Goal: Check status: Check status

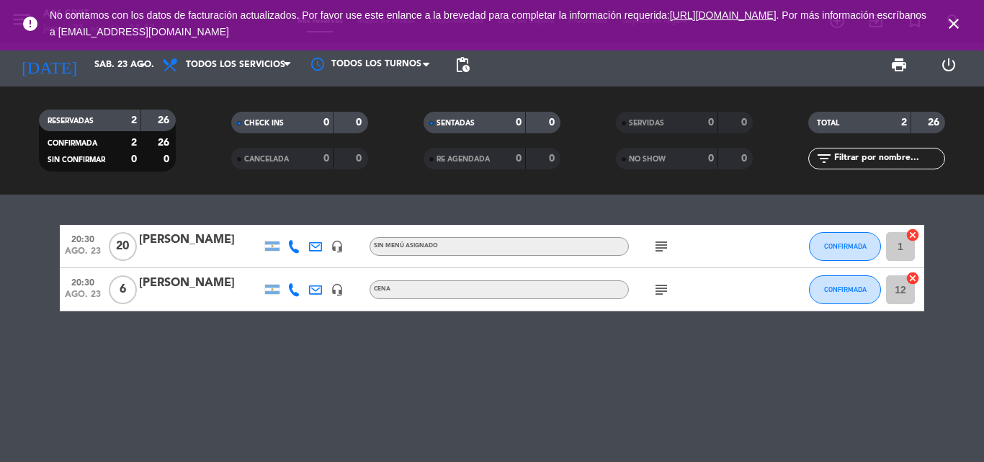
click at [954, 22] on icon "close" at bounding box center [953, 23] width 17 height 17
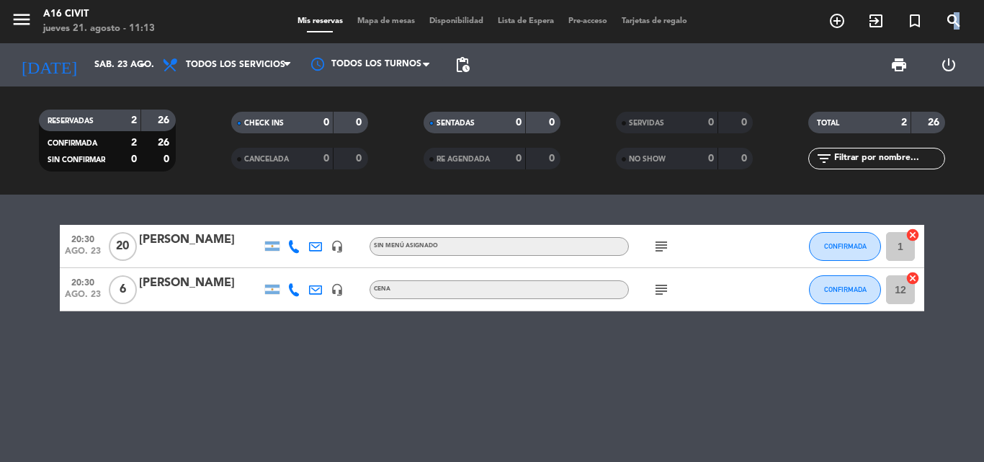
click at [959, 34] on div "add_circle_outline exit_to_app turned_in_not search BUSCAR" at bounding box center [895, 22] width 156 height 26
click at [12, 17] on icon "menu" at bounding box center [22, 20] width 22 height 22
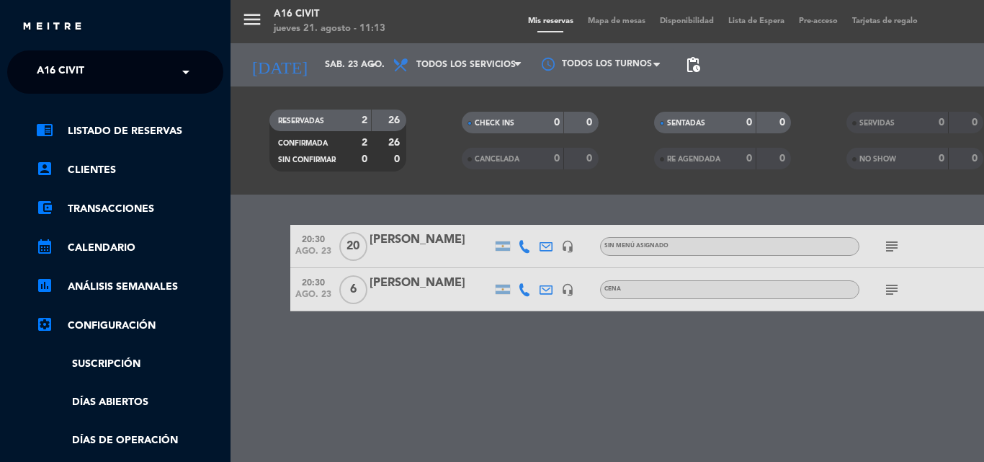
click at [107, 86] on input "text" at bounding box center [117, 73] width 176 height 32
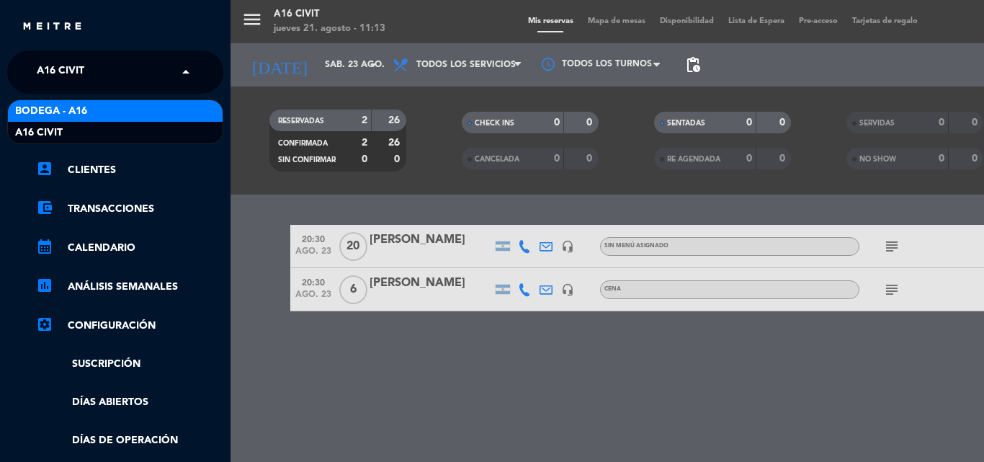
click at [139, 111] on div "Bodega - A16" at bounding box center [115, 111] width 215 height 22
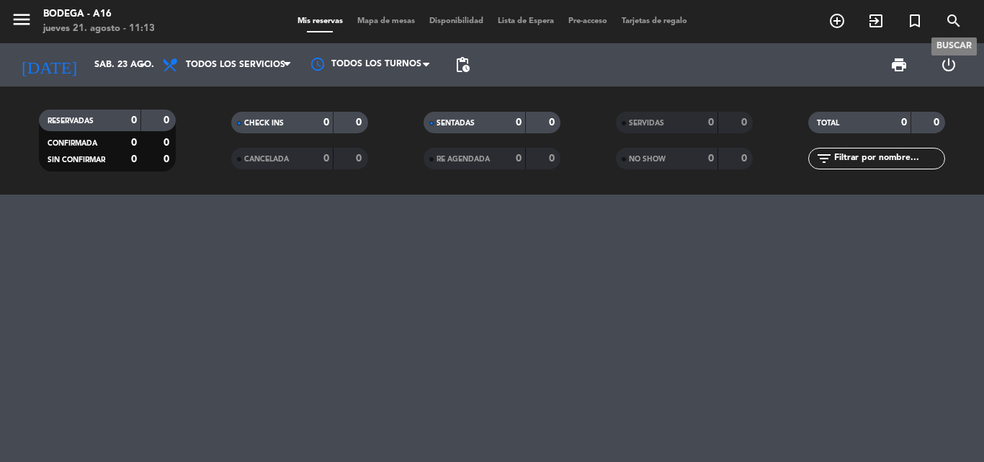
click at [949, 19] on icon "search" at bounding box center [953, 20] width 17 height 17
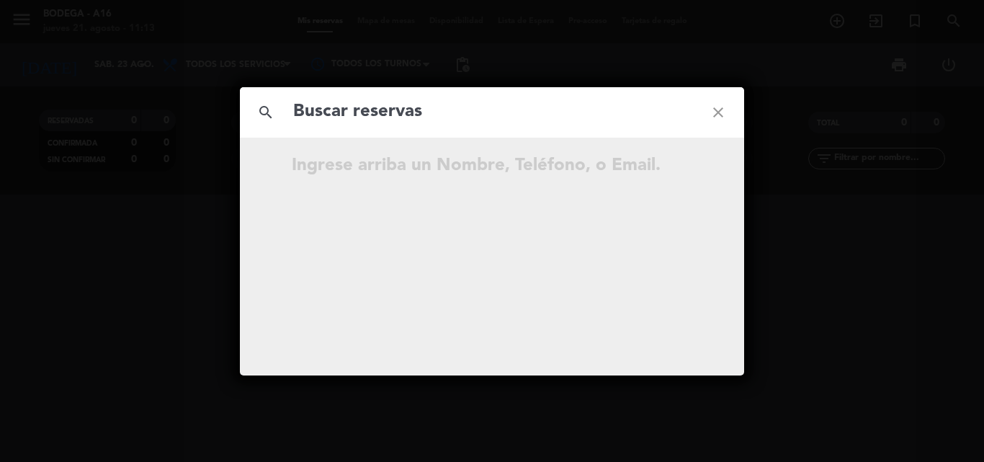
click at [477, 109] on input "text" at bounding box center [492, 112] width 400 height 30
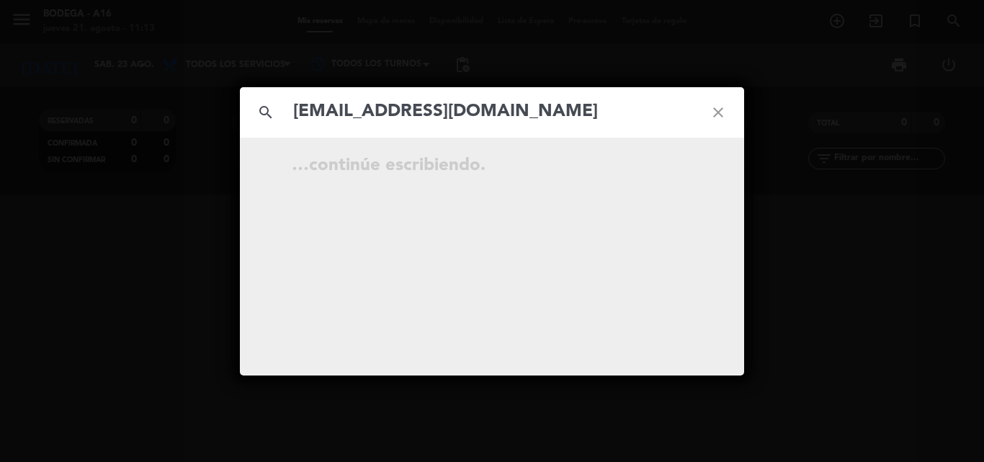
type input "[EMAIL_ADDRESS][DOMAIN_NAME]"
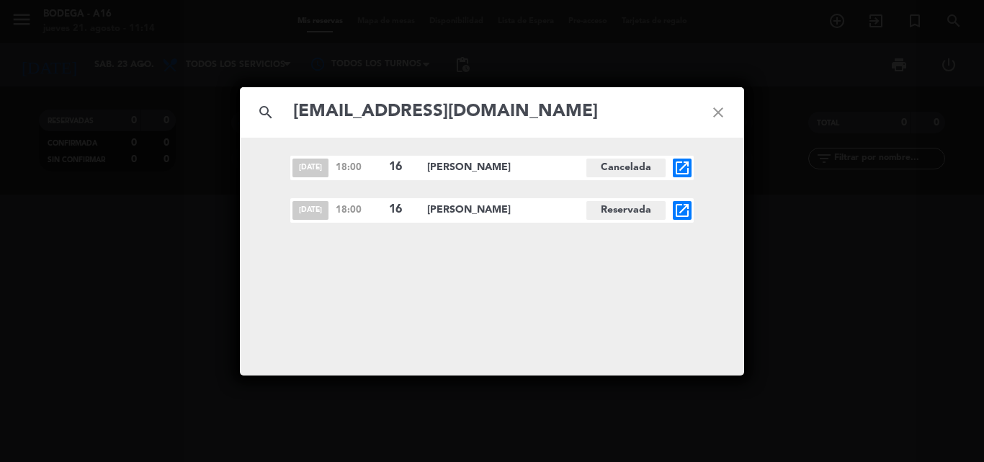
click at [720, 120] on icon "close" at bounding box center [718, 112] width 52 height 52
click at [717, 122] on icon "close" at bounding box center [718, 112] width 52 height 52
